Goal: Information Seeking & Learning: Learn about a topic

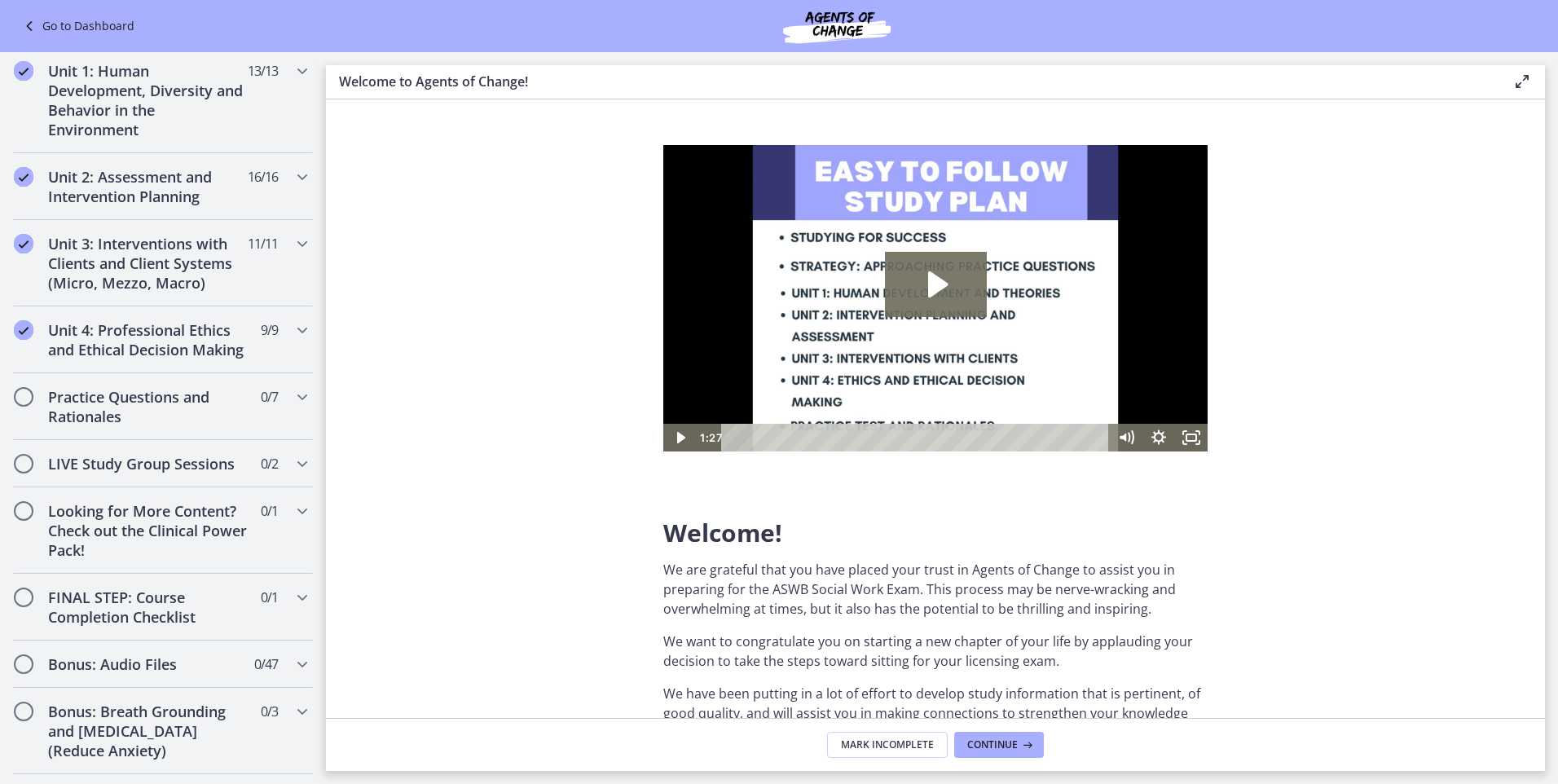
scroll to position [1086, 0]
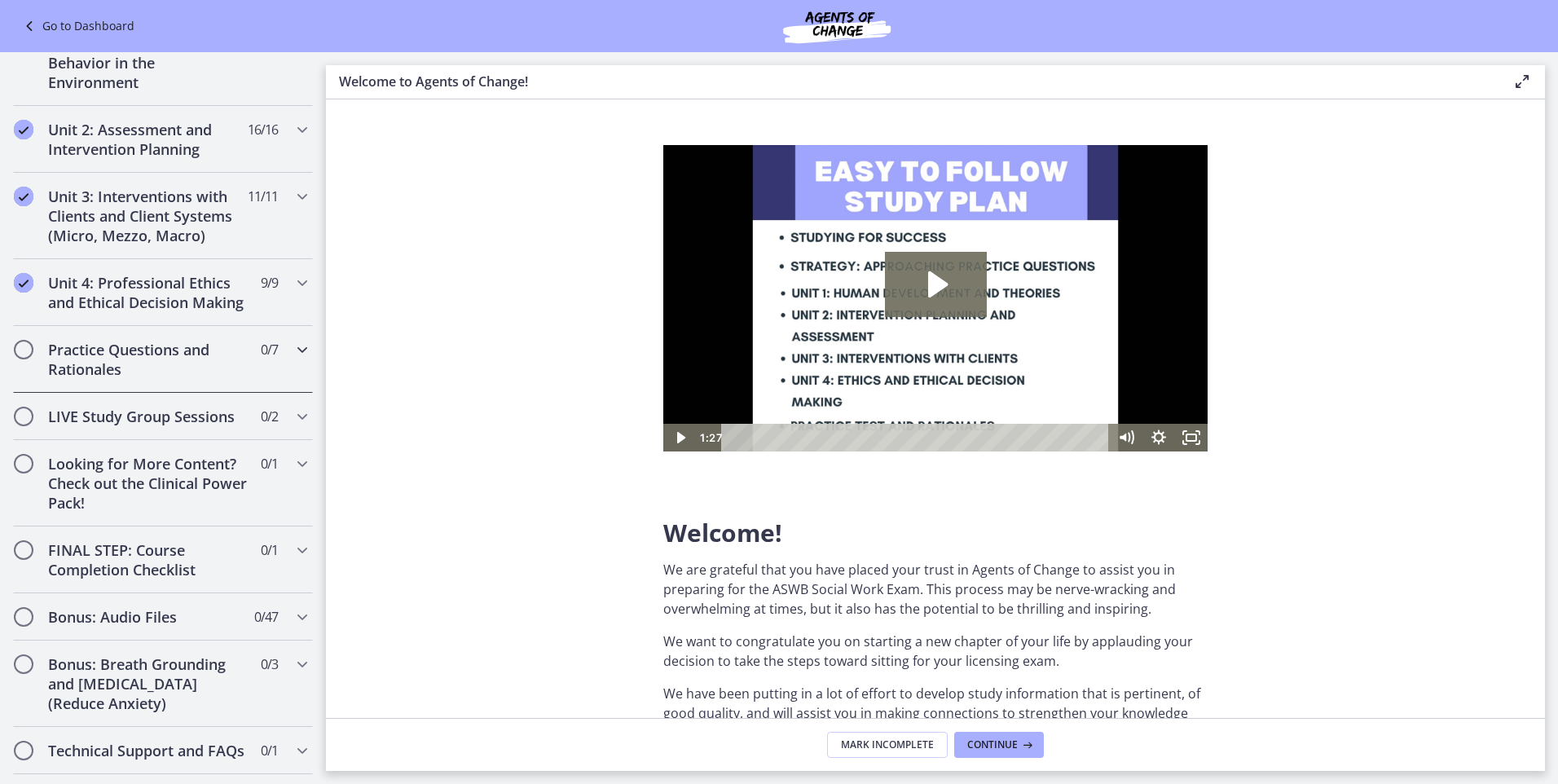
click at [130, 365] on h2 "Practice Questions and Rationales" at bounding box center [147, 359] width 199 height 39
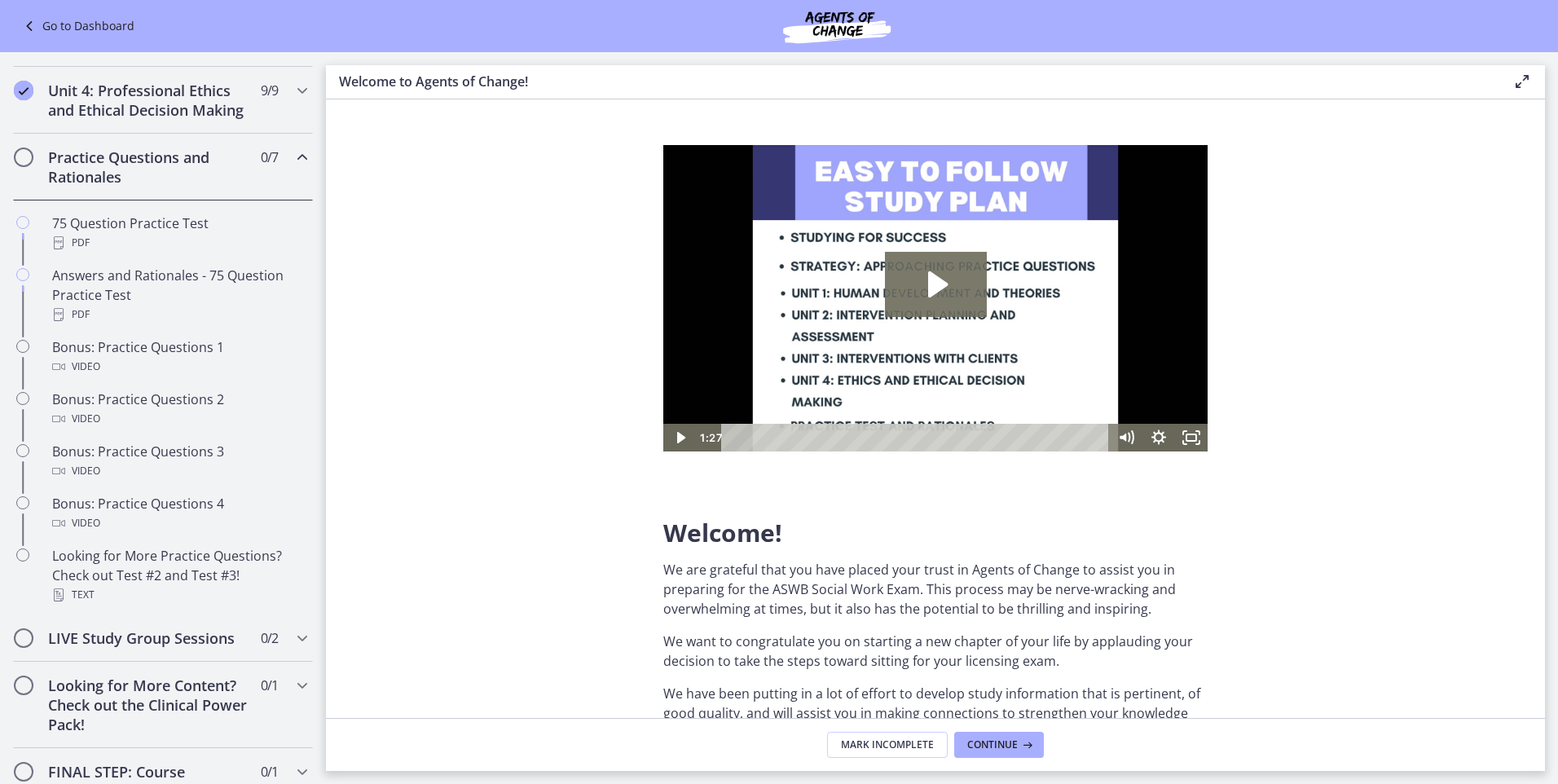
scroll to position [441, 0]
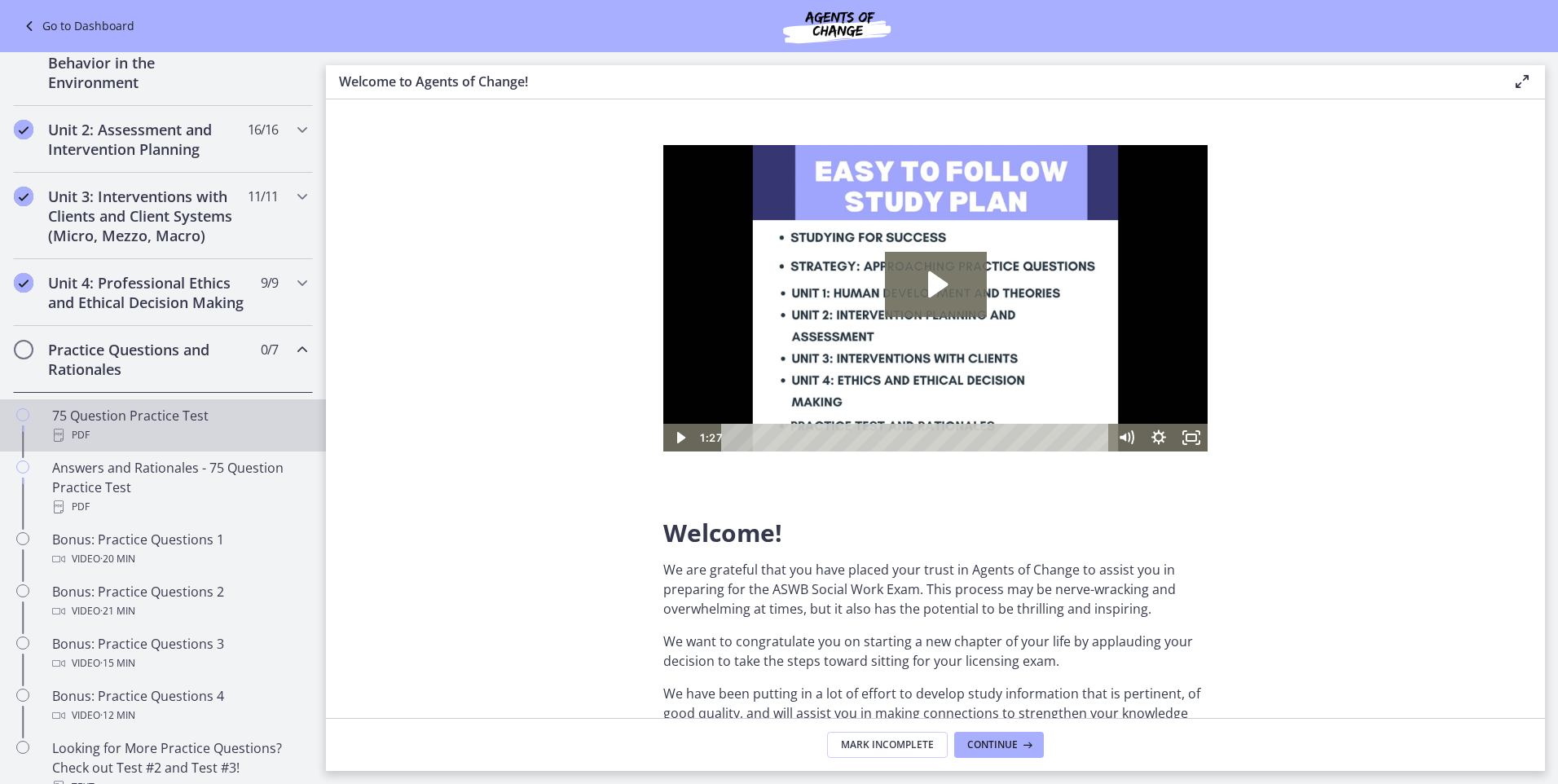
click at [123, 434] on div "75 Question Practice Test PDF" at bounding box center [179, 424] width 254 height 39
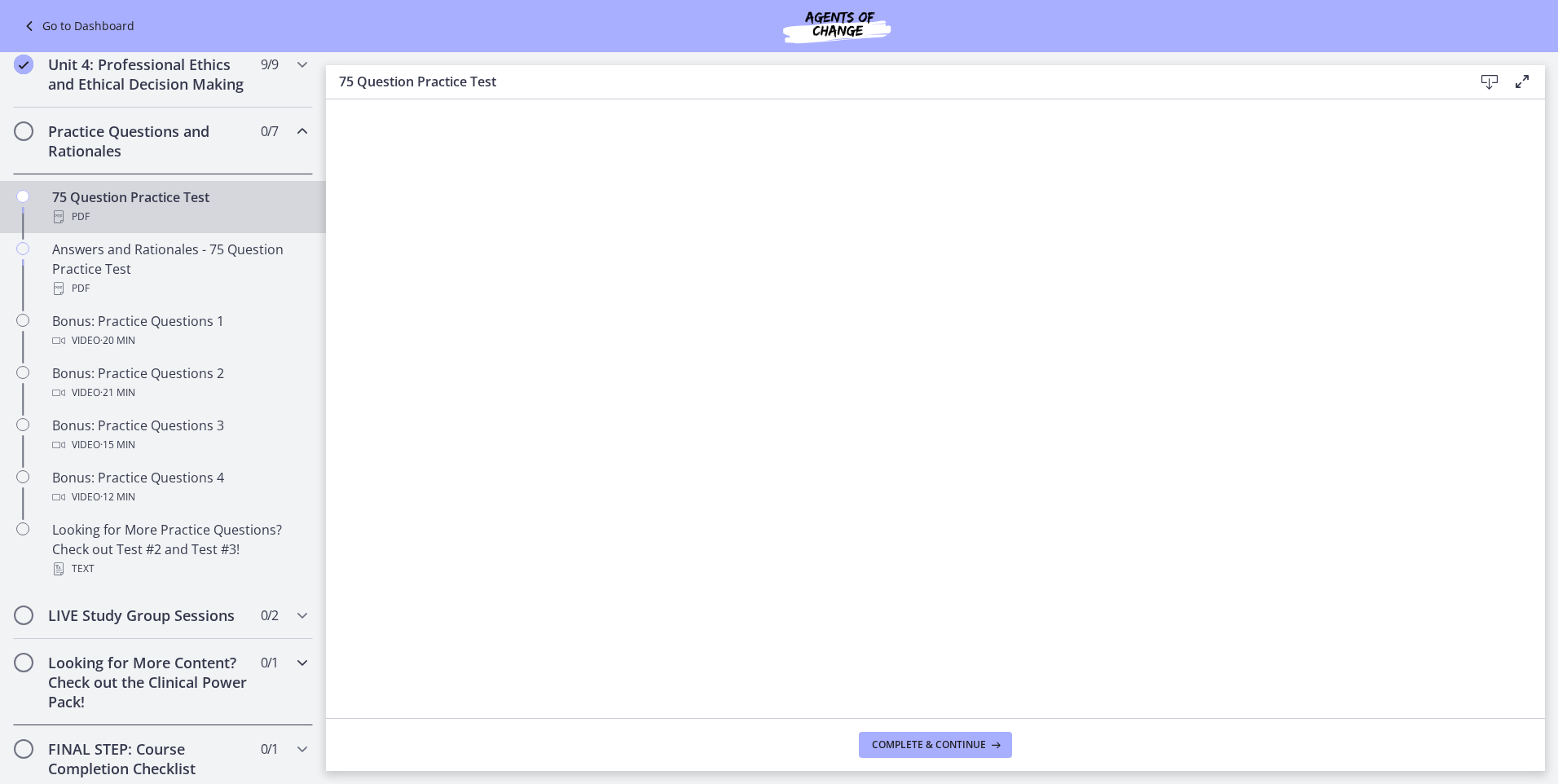
scroll to position [566, 0]
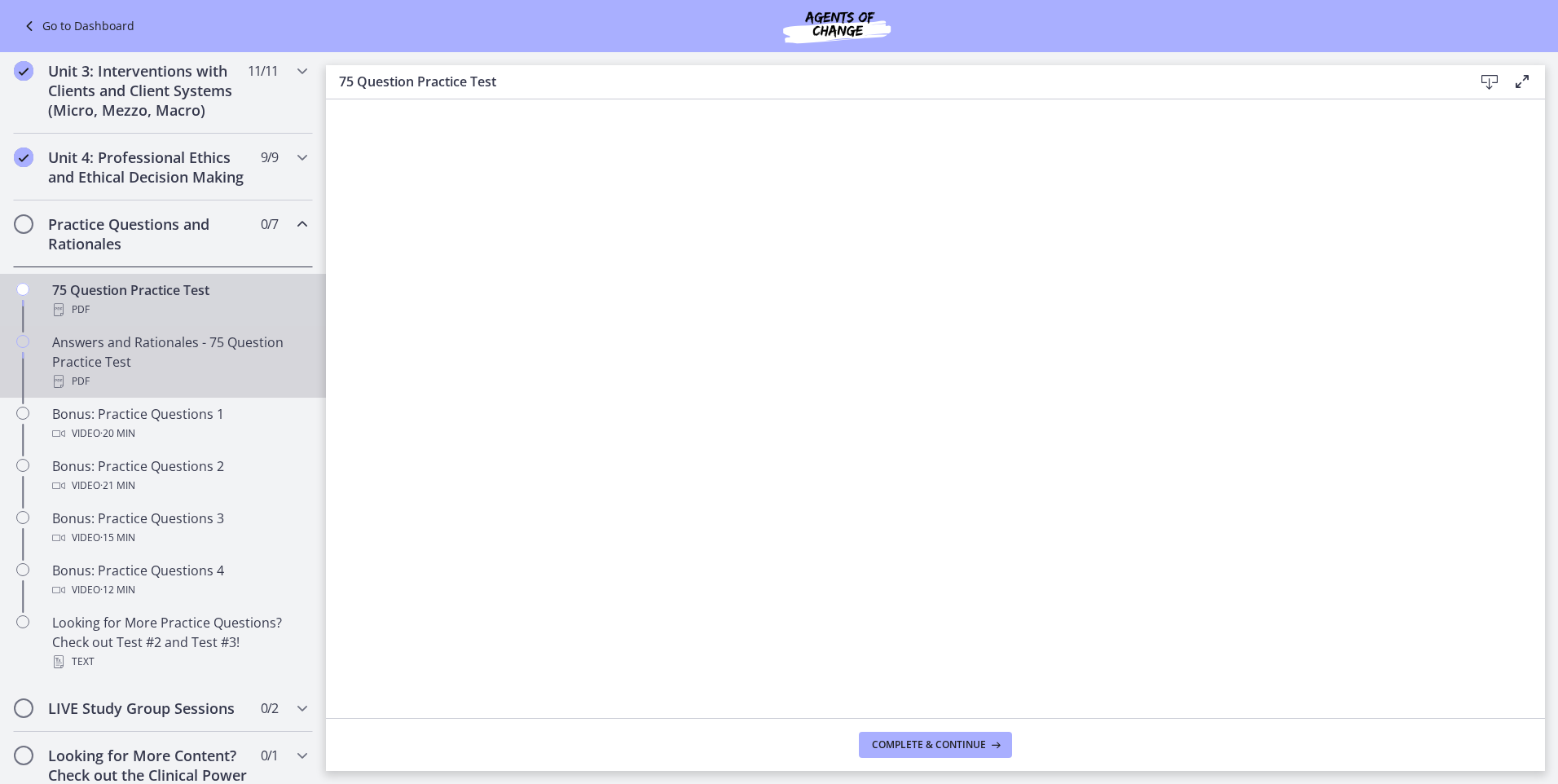
click at [148, 372] on div "Answers and Rationales - 75 Question Practice Test PDF" at bounding box center [179, 361] width 254 height 59
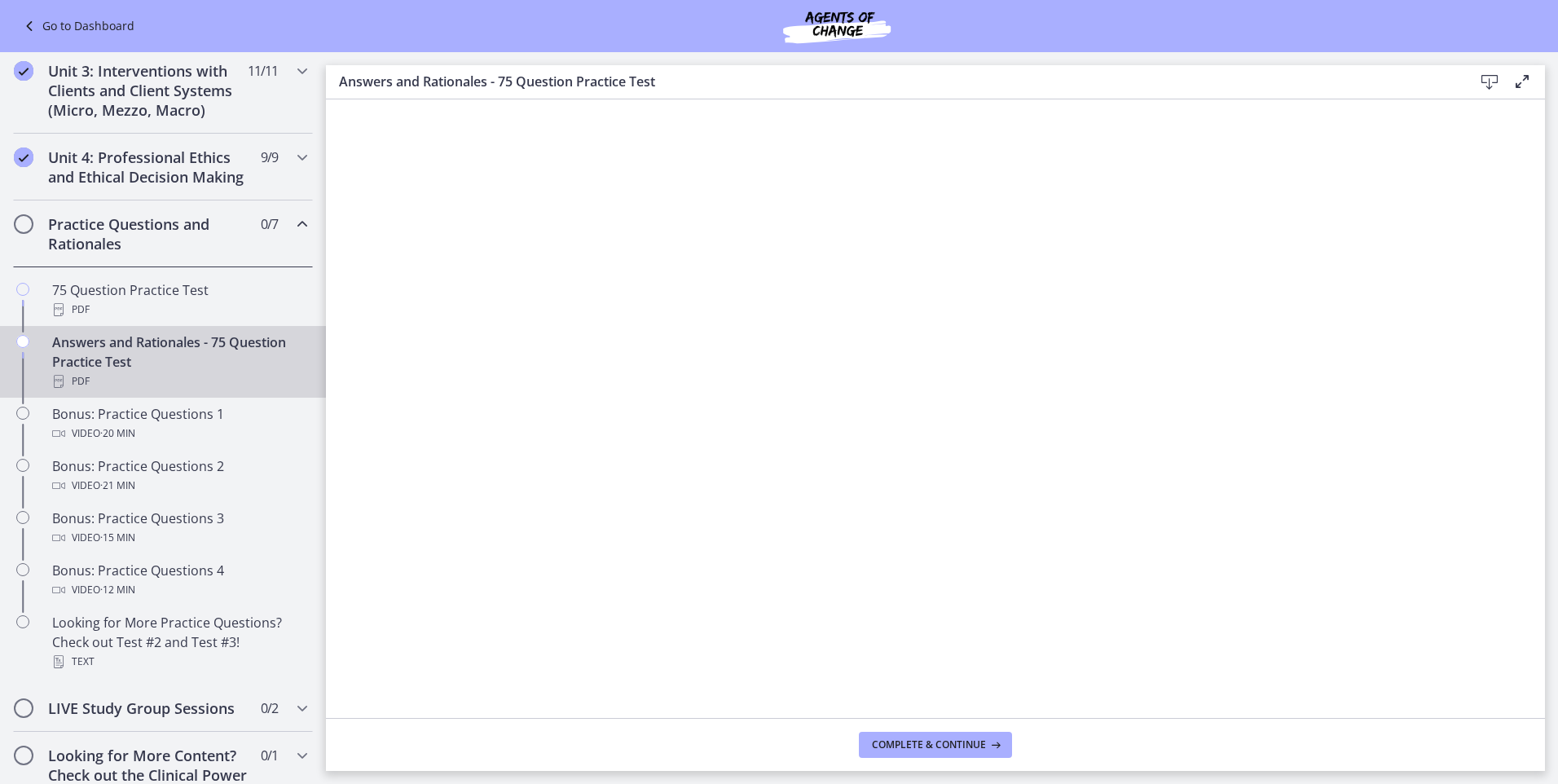
drag, startPoint x: 142, startPoint y: 402, endPoint x: 155, endPoint y: 233, distance: 169.5
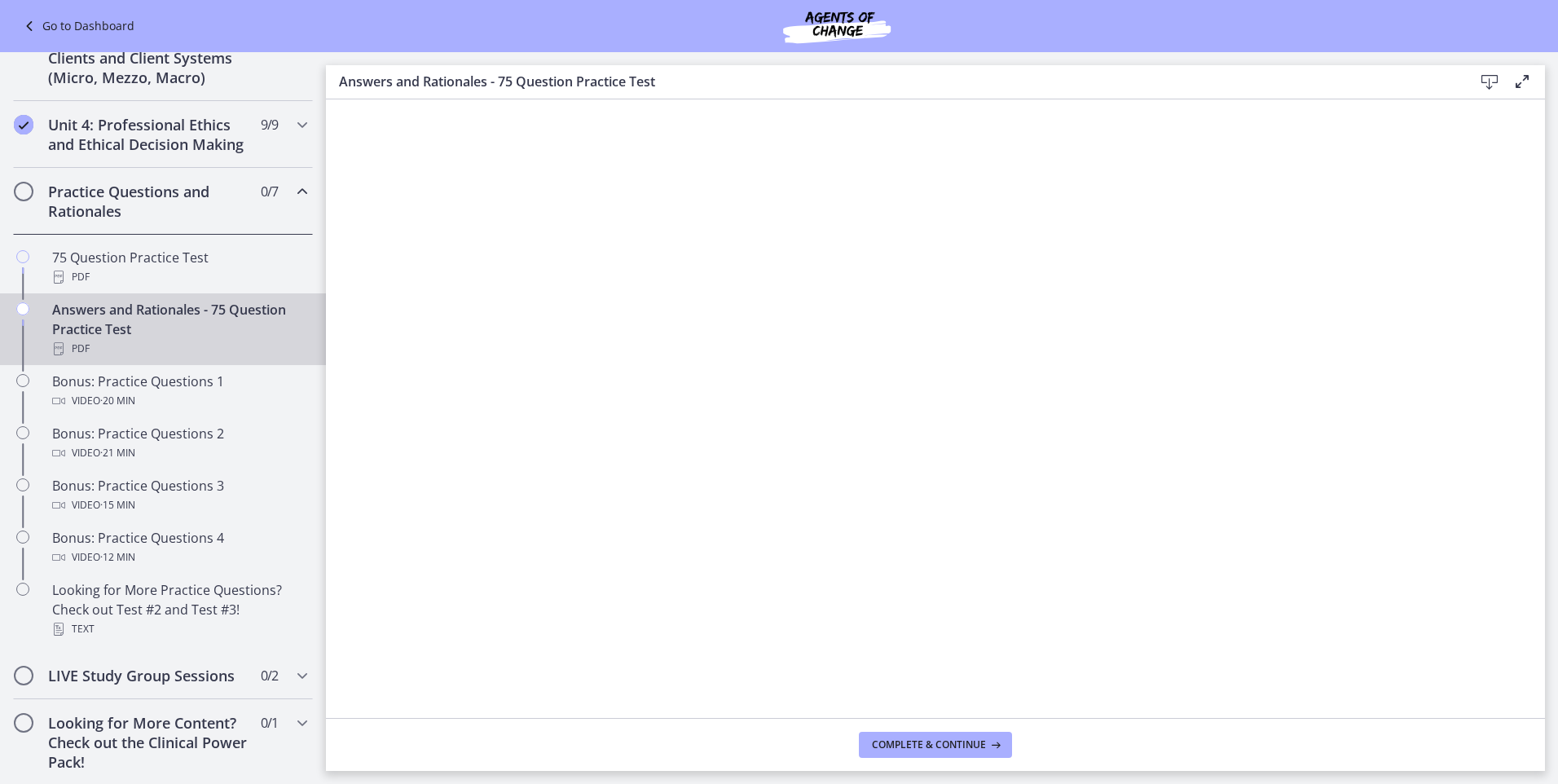
scroll to position [601, 0]
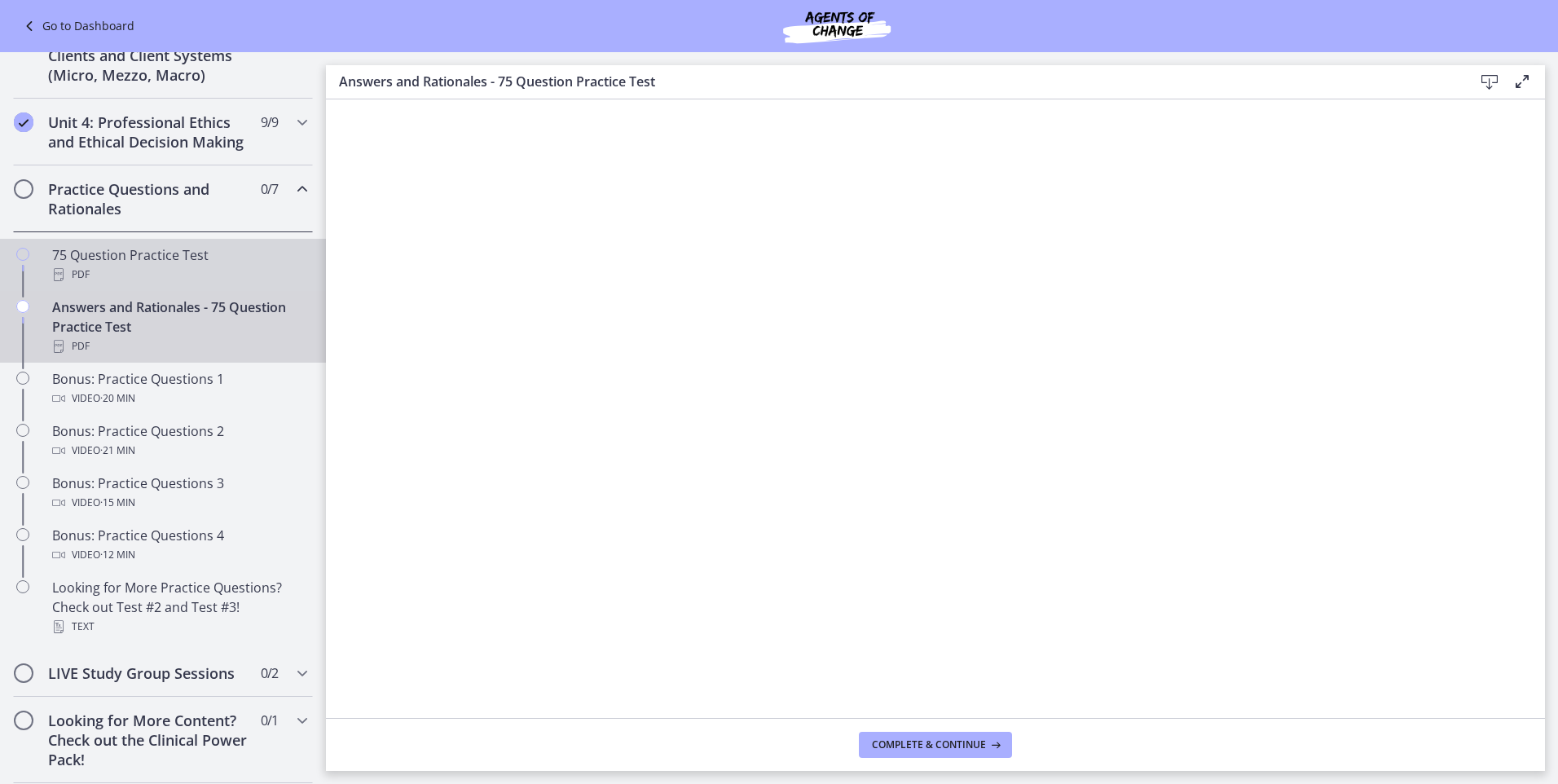
click at [123, 282] on div "75 Question Practice Test PDF" at bounding box center [179, 264] width 254 height 39
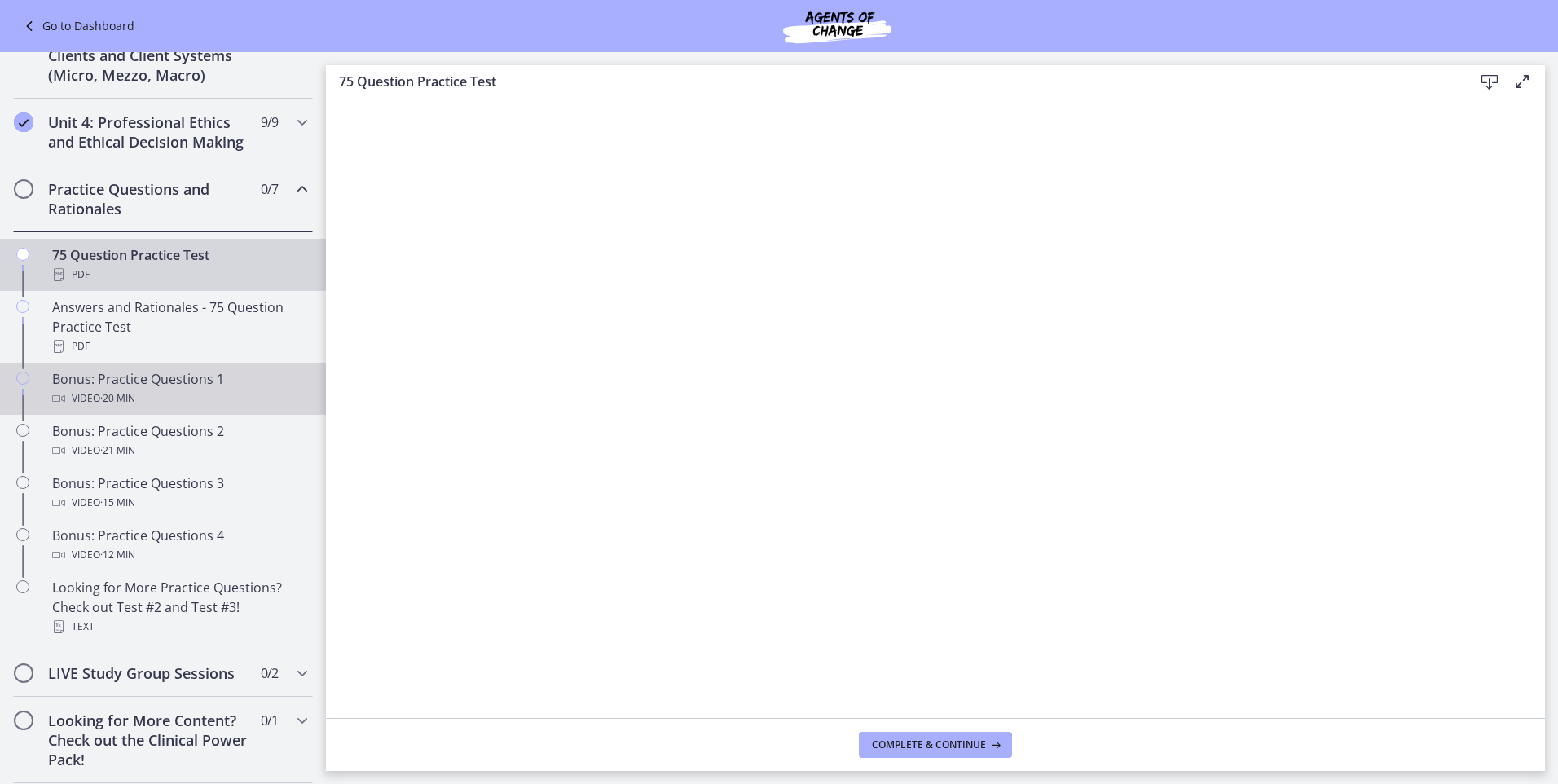
click at [135, 408] on span "· 20 min" at bounding box center [118, 399] width 35 height 20
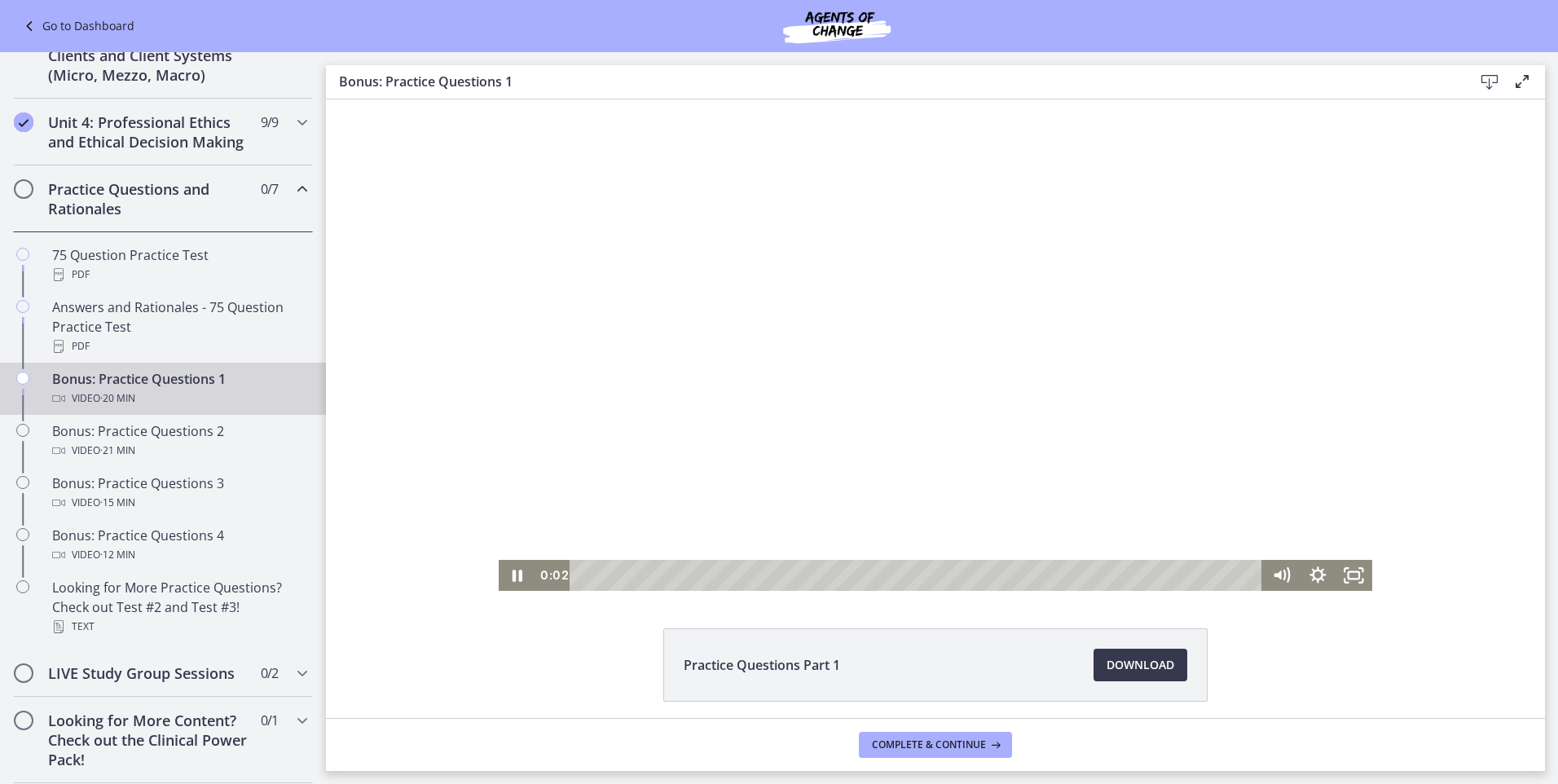
drag, startPoint x: 902, startPoint y: 314, endPoint x: 931, endPoint y: 324, distance: 30.7
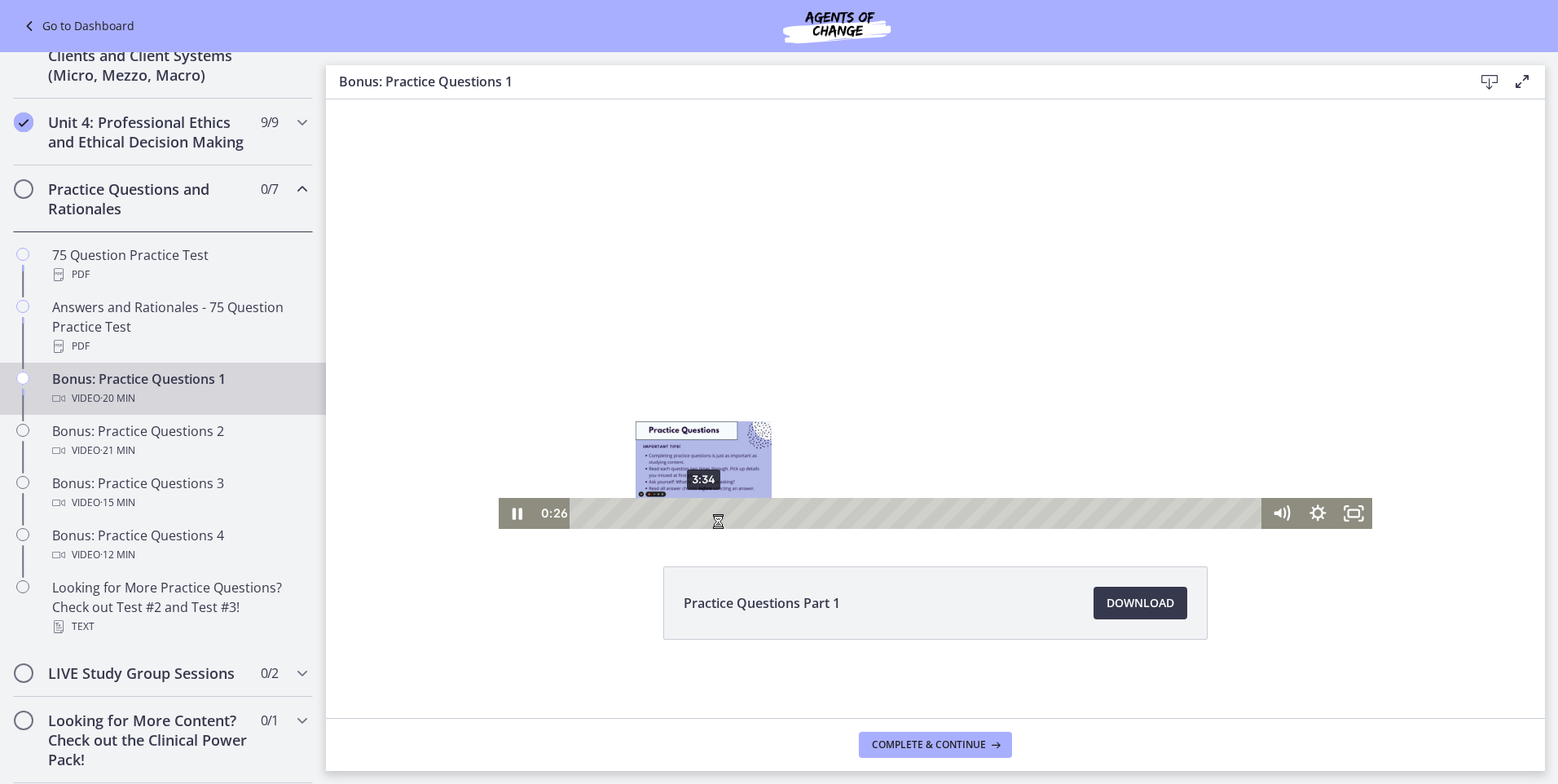
click at [698, 513] on div "3:34" at bounding box center [918, 512] width 671 height 31
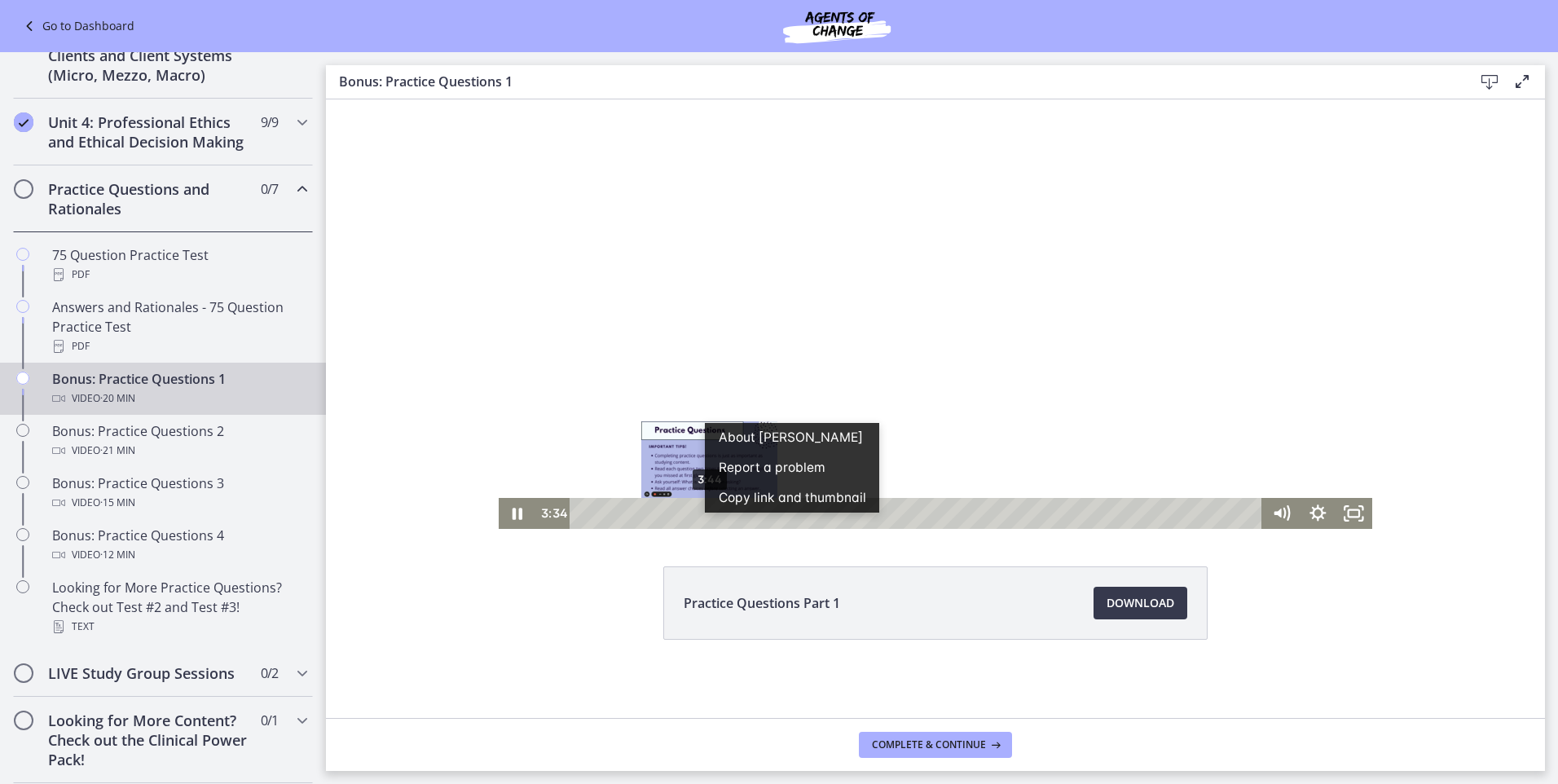
scroll to position [0, 0]
click at [878, 496] on div at bounding box center [936, 282] width 874 height 491
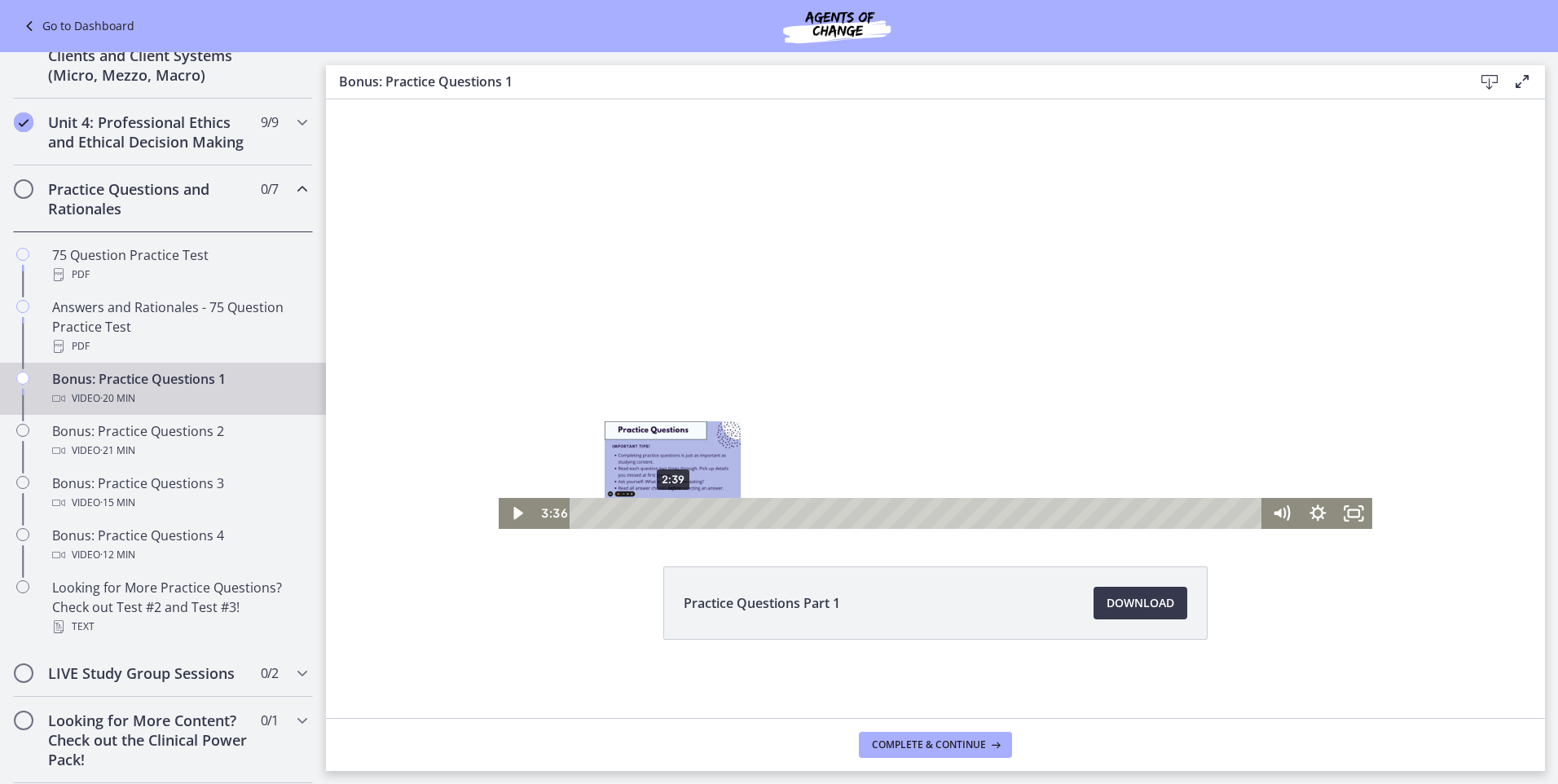
click at [666, 512] on div "2:39" at bounding box center [918, 512] width 671 height 31
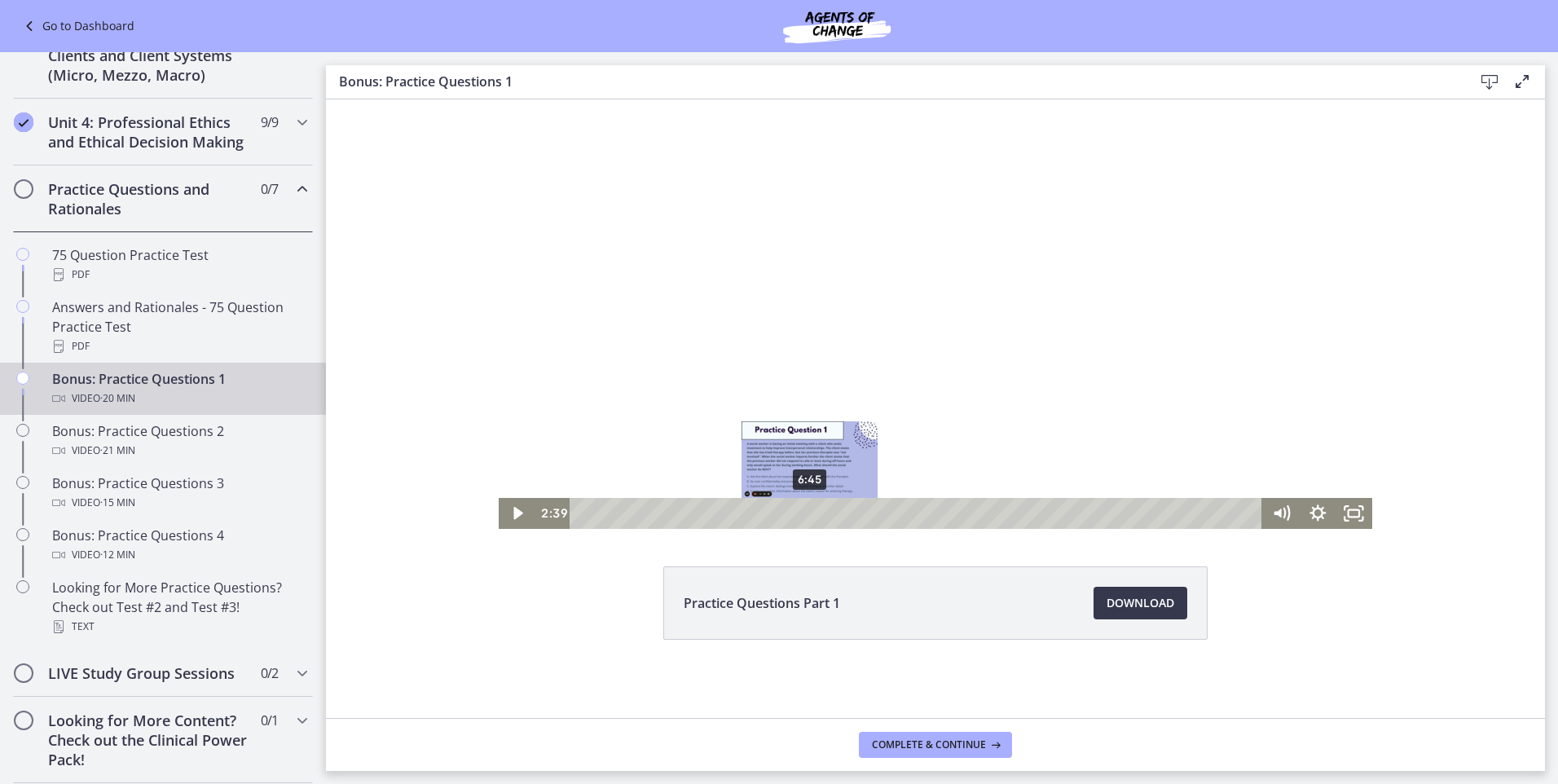
click at [804, 510] on div "6:45" at bounding box center [918, 512] width 671 height 31
click at [785, 510] on div "6:10" at bounding box center [918, 512] width 671 height 31
click at [520, 509] on icon "Play Video" at bounding box center [519, 512] width 44 height 37
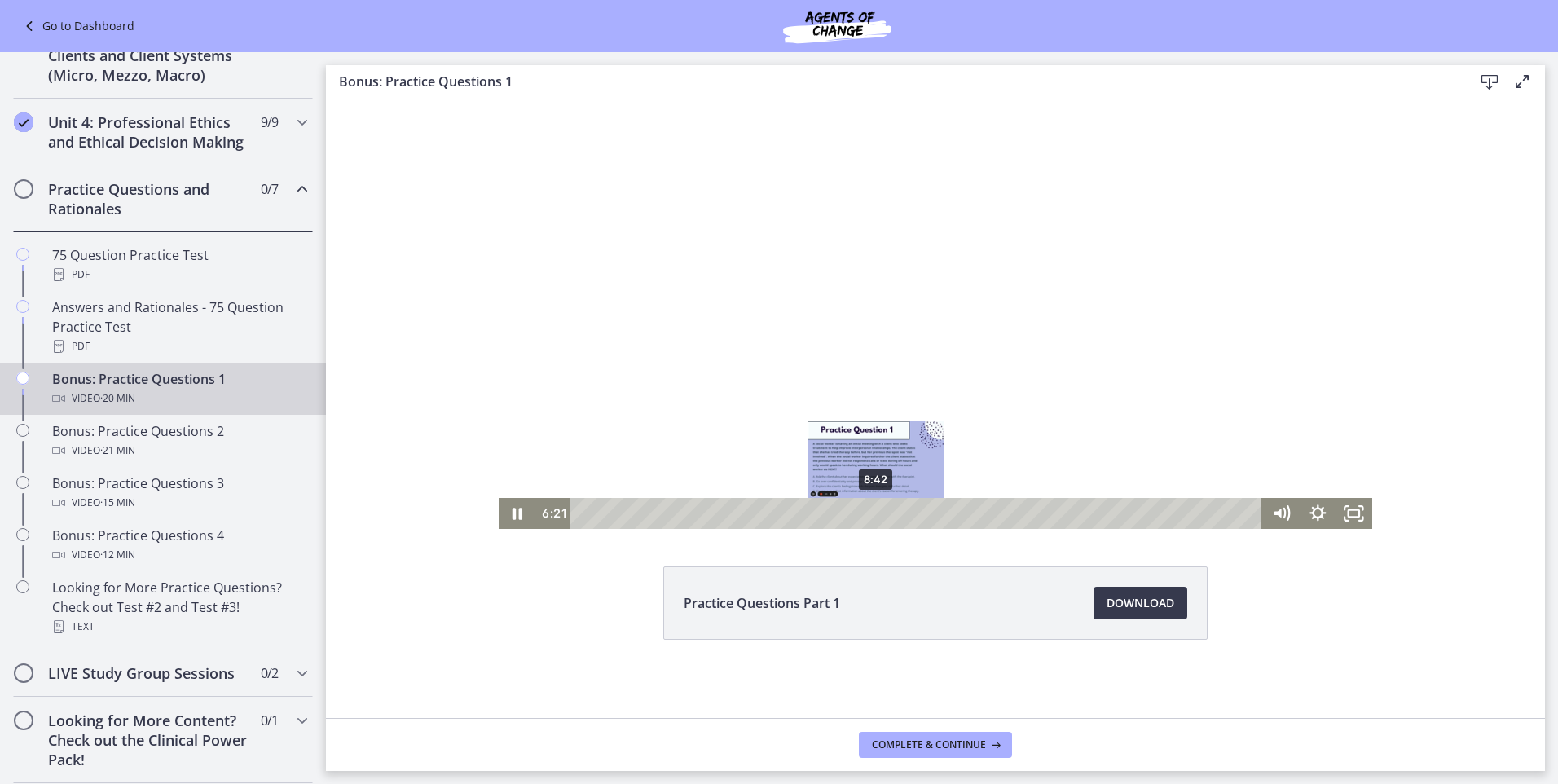
click at [871, 508] on div "8:42" at bounding box center [918, 512] width 671 height 31
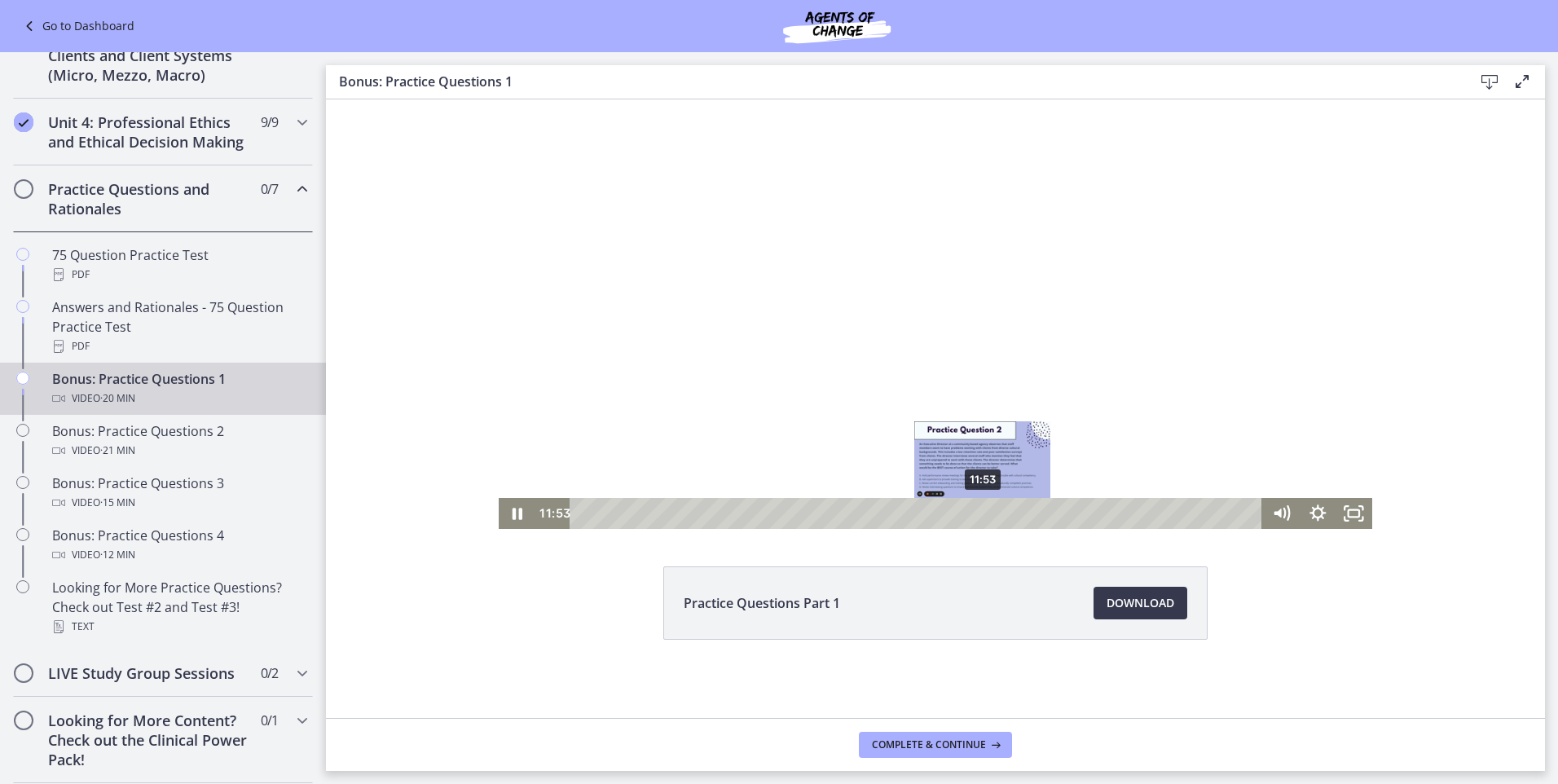
click at [977, 511] on div "11:53" at bounding box center [918, 512] width 671 height 31
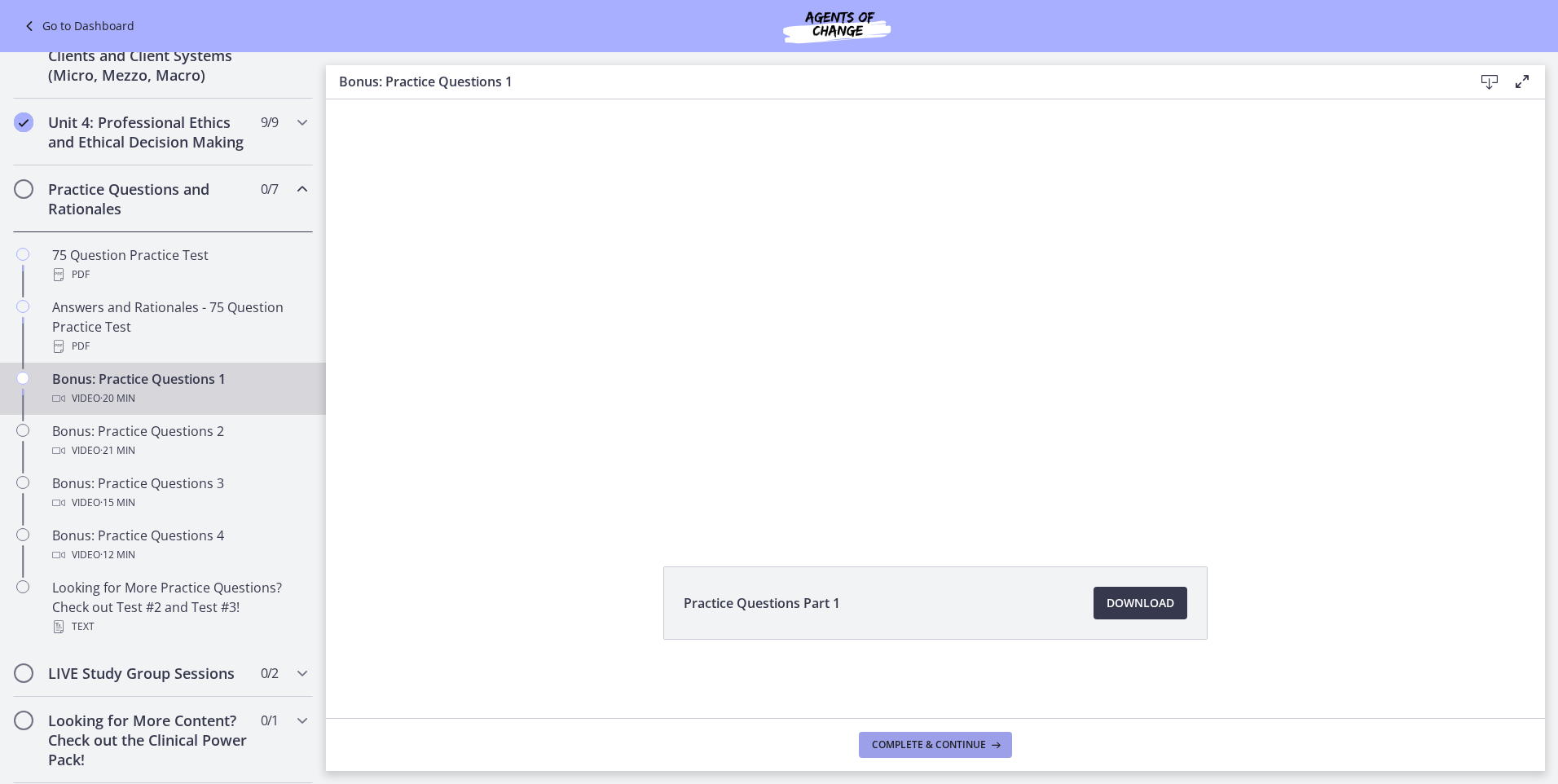
click at [916, 747] on span "Complete & continue" at bounding box center [929, 745] width 114 height 13
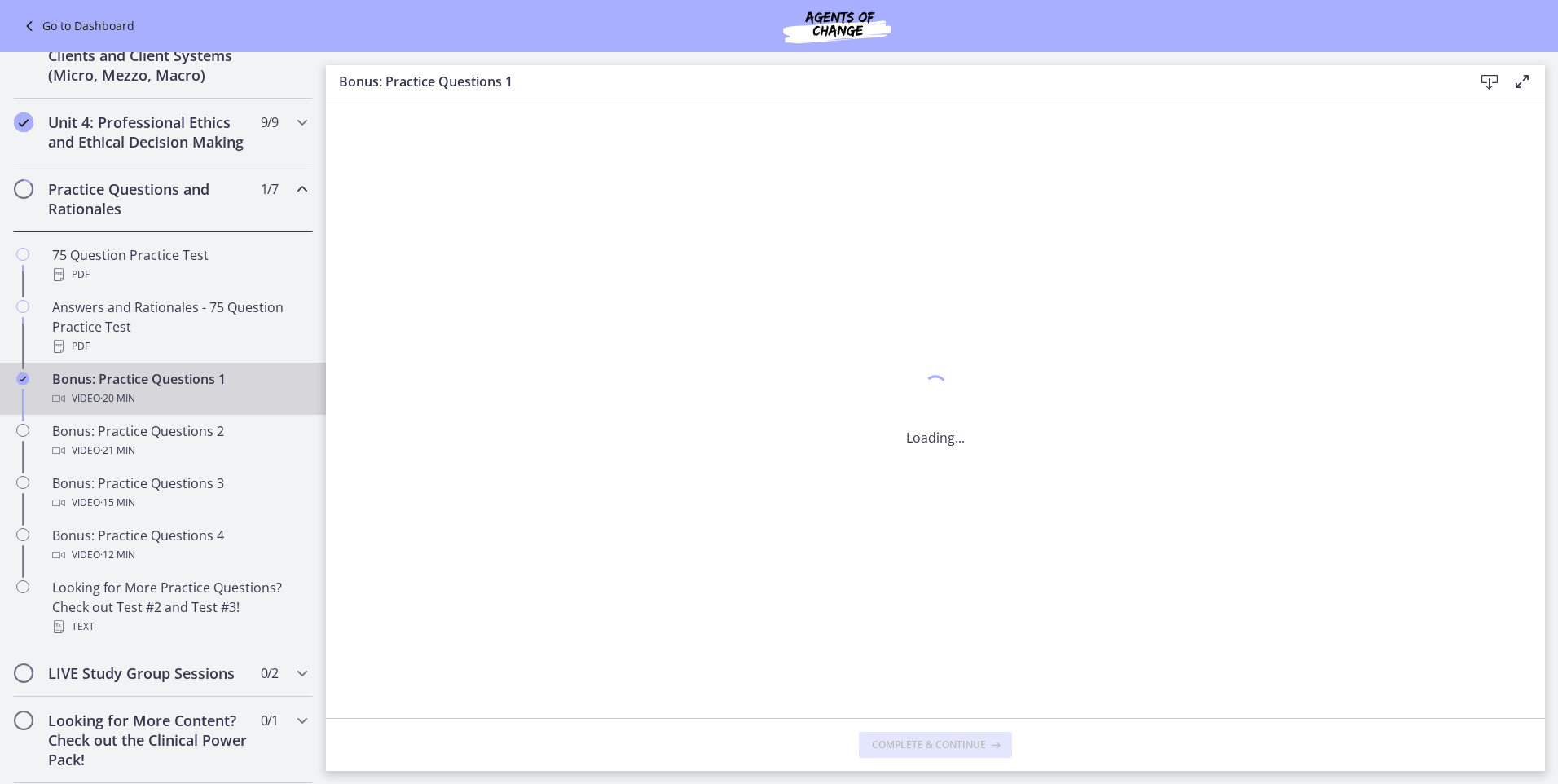
scroll to position [0, 0]
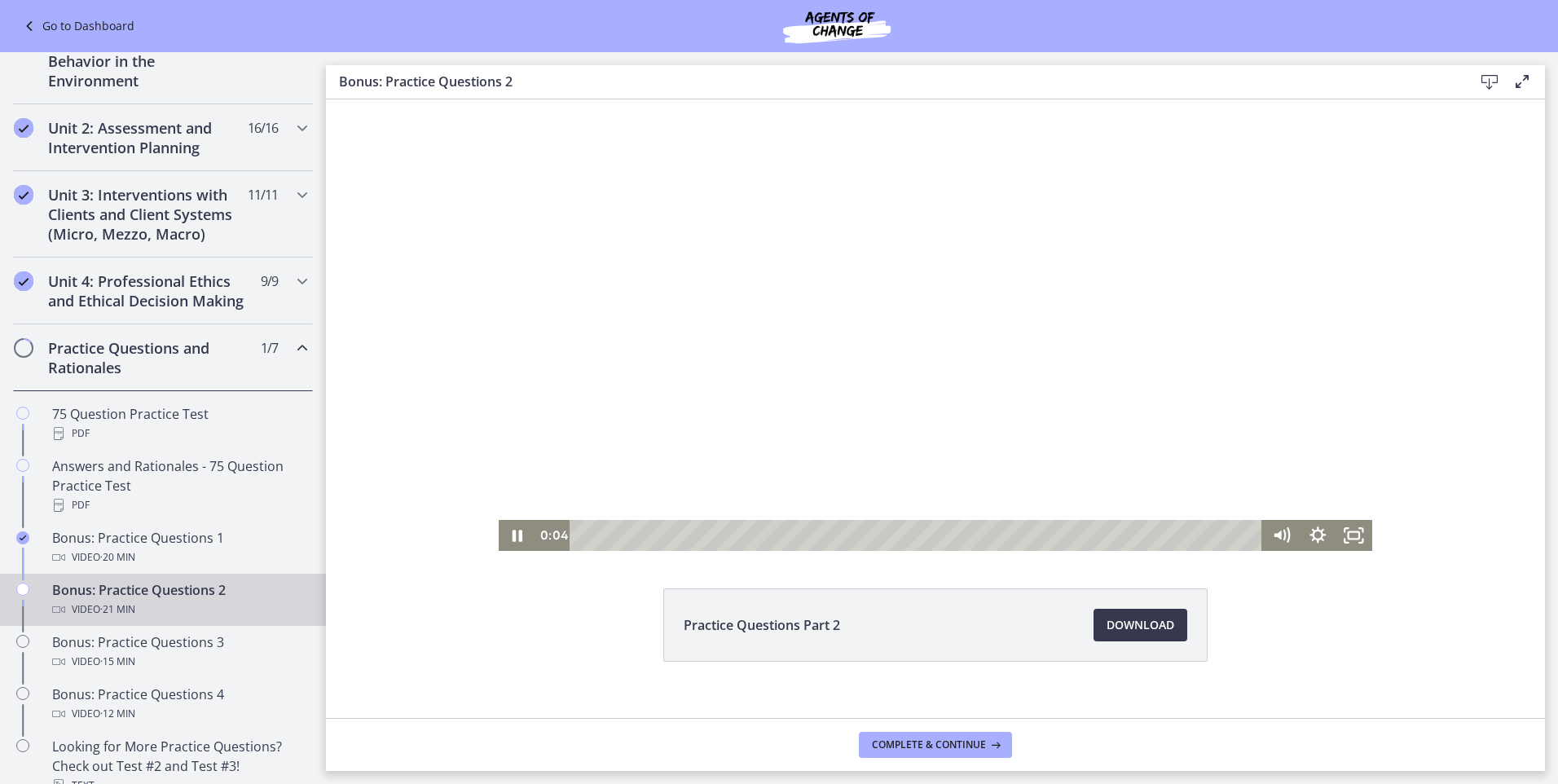
scroll to position [62, 0]
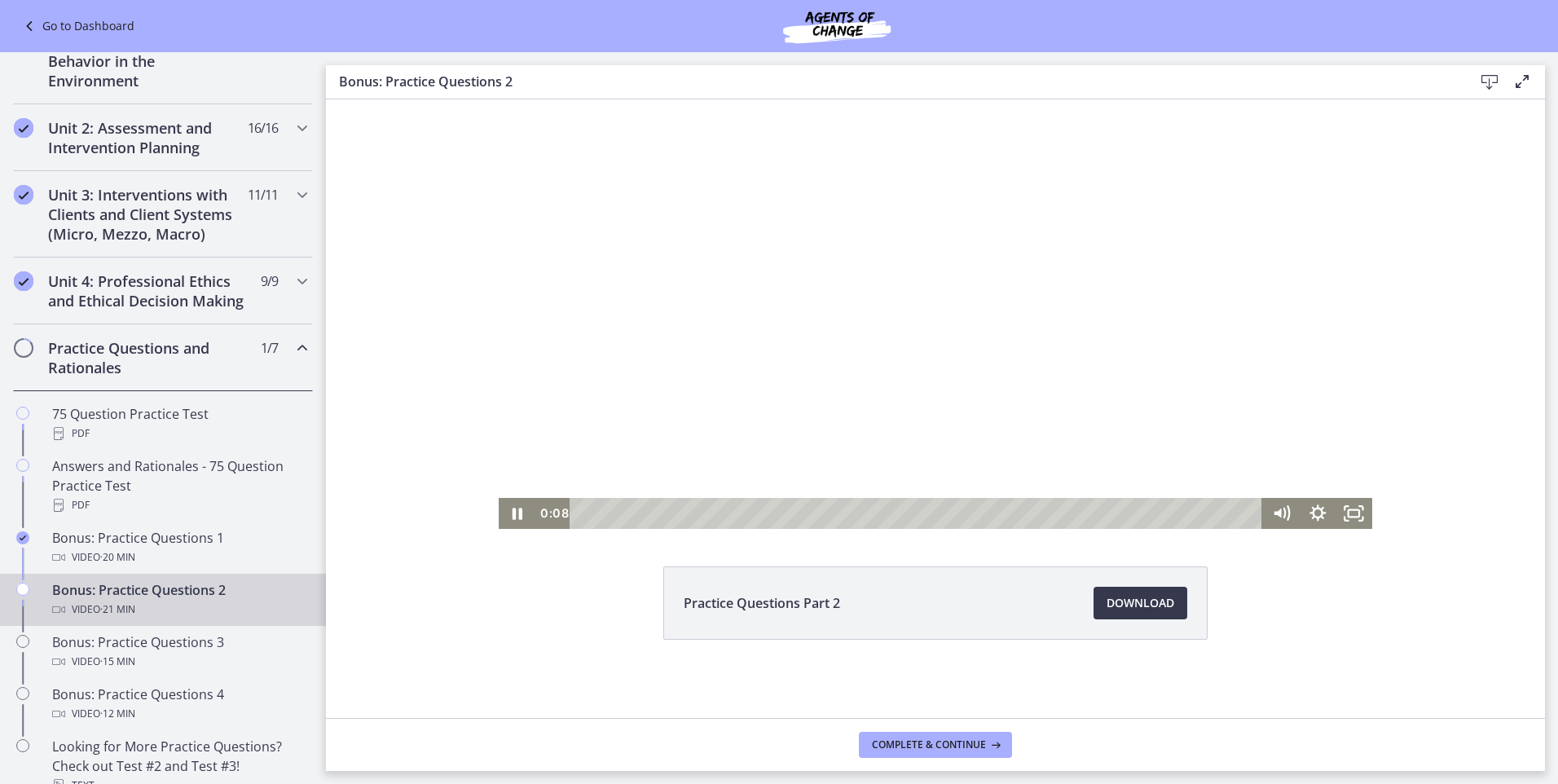
click at [657, 507] on div "Playbar" at bounding box center [918, 512] width 671 height 31
click at [1159, 508] on div "18:14" at bounding box center [918, 512] width 671 height 31
click at [1184, 508] on div "19:02" at bounding box center [918, 512] width 671 height 31
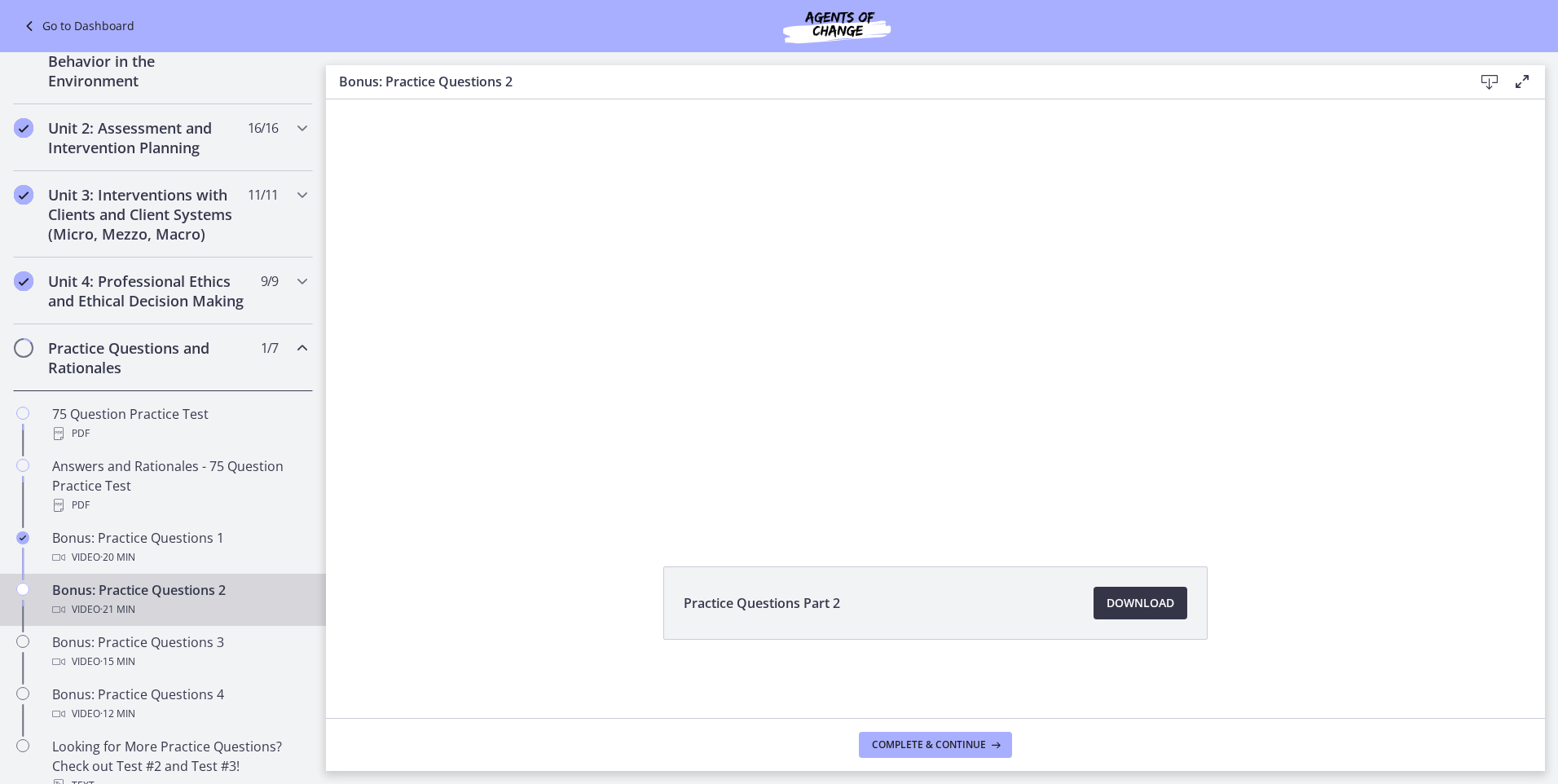
click at [1133, 607] on span "Download Opens in a new window" at bounding box center [1140, 603] width 67 height 20
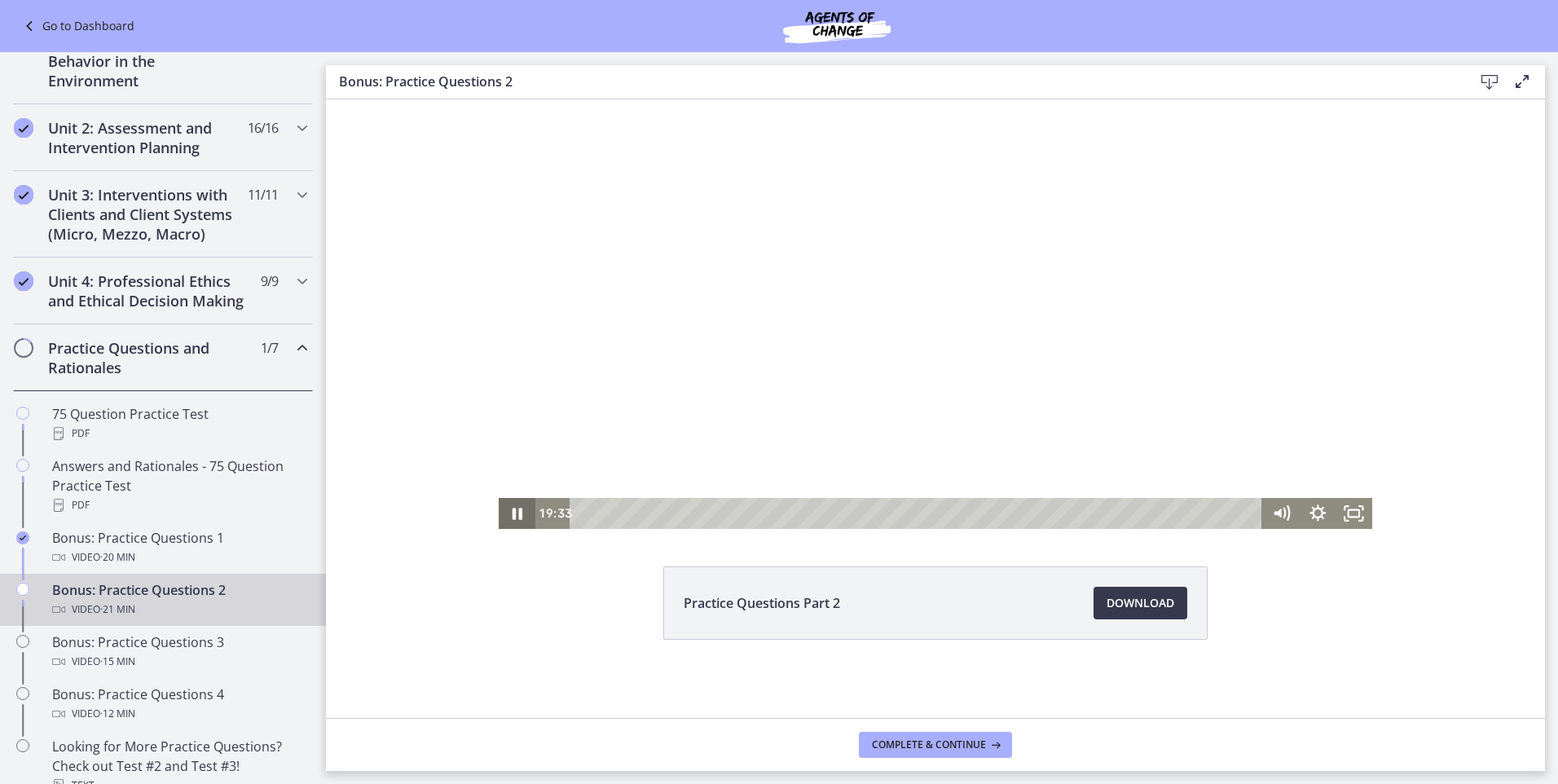
click at [511, 513] on icon "Pause" at bounding box center [517, 512] width 37 height 31
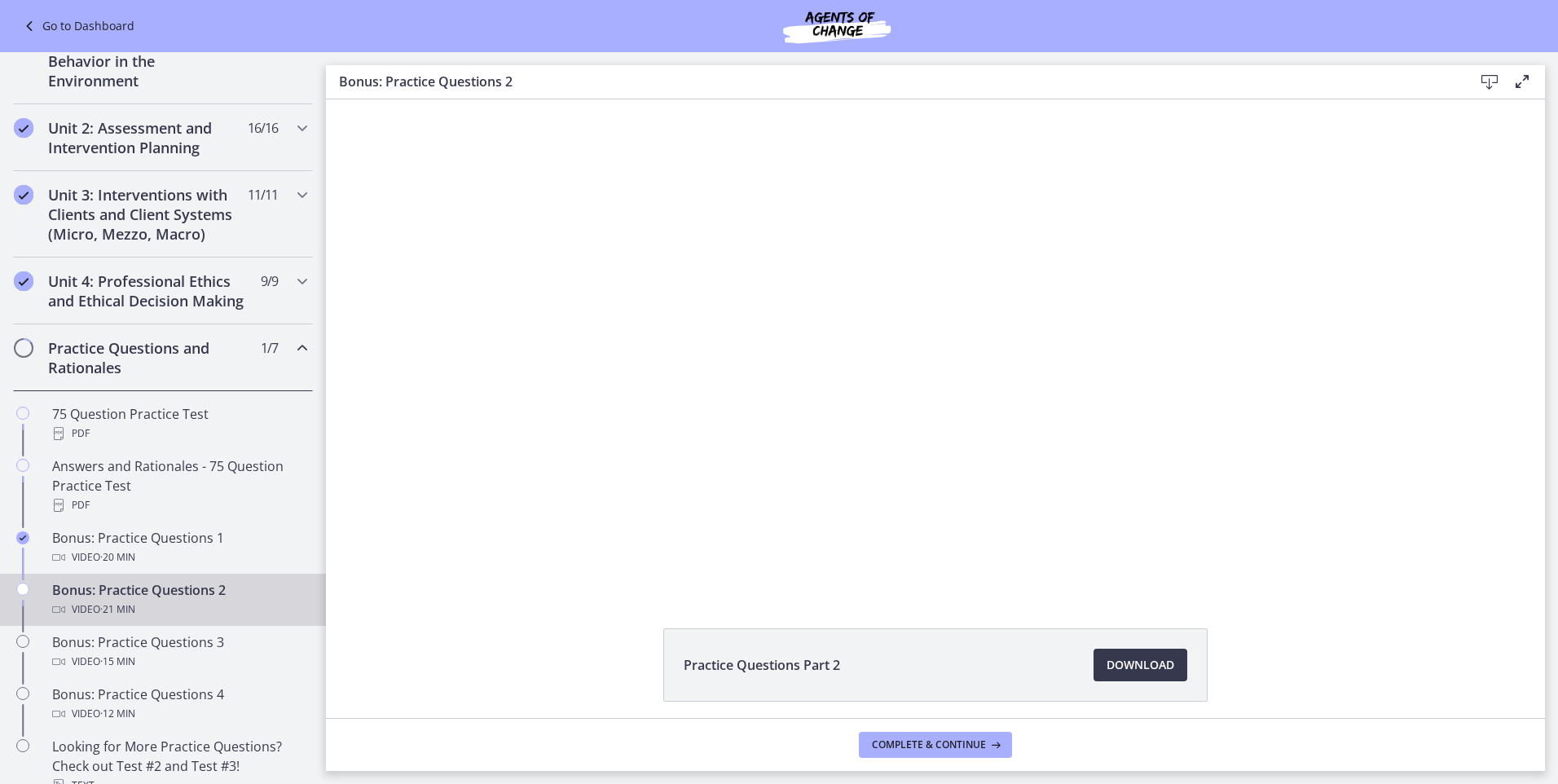
scroll to position [445, 0]
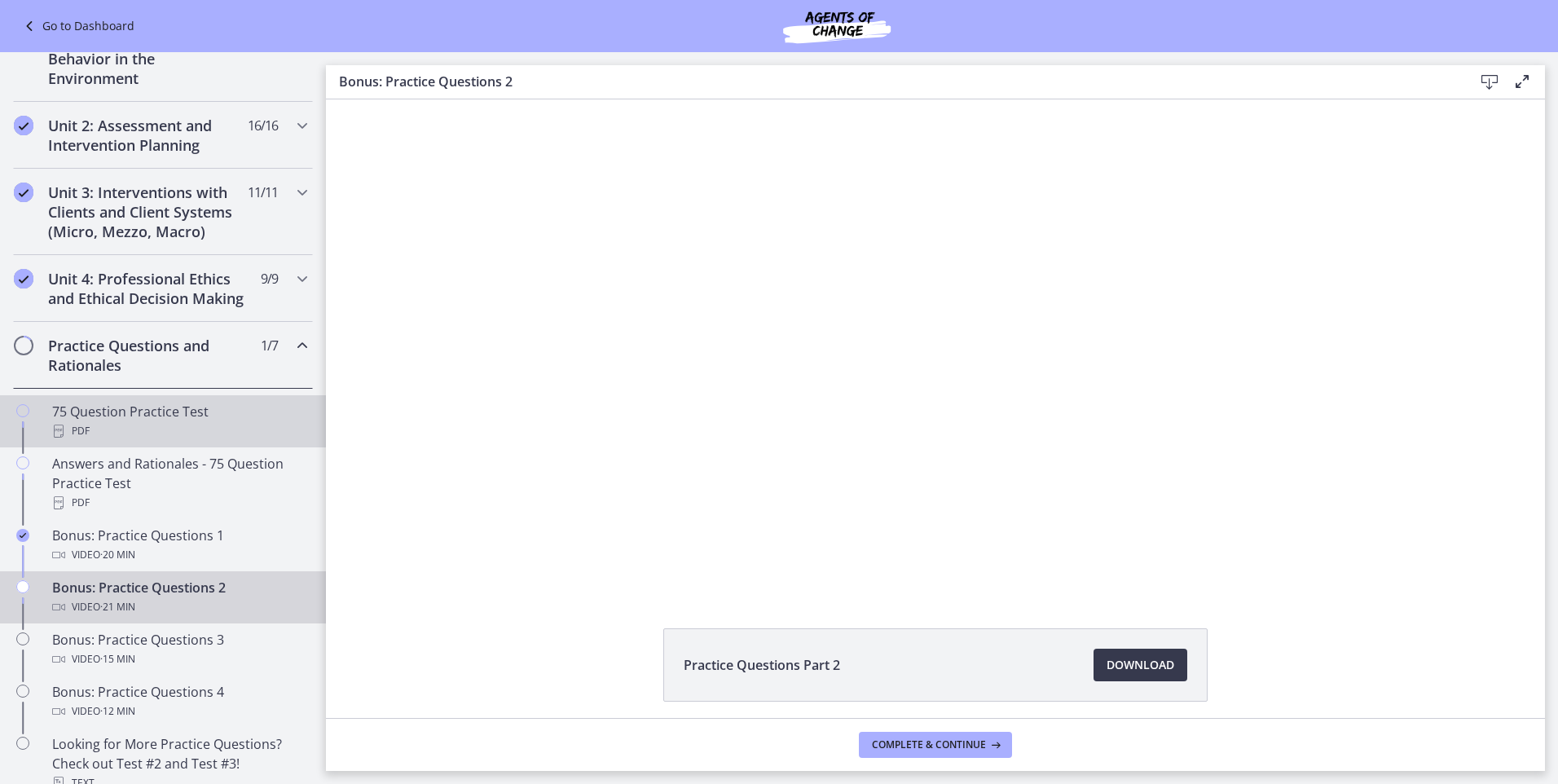
click at [145, 424] on div "75 Question Practice Test PDF" at bounding box center [179, 421] width 254 height 39
